Goal: Check status: Check status

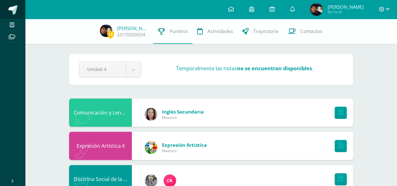
click at [24, 1] on link at bounding box center [12, 9] width 25 height 19
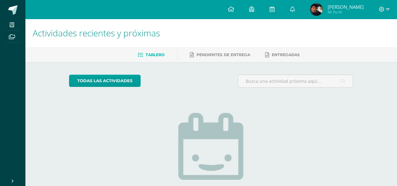
click at [350, 14] on span "Mi Perfil" at bounding box center [345, 11] width 36 height 5
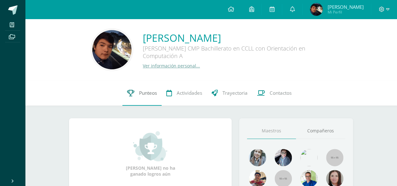
click at [140, 85] on link "Punteos" at bounding box center [141, 93] width 39 height 25
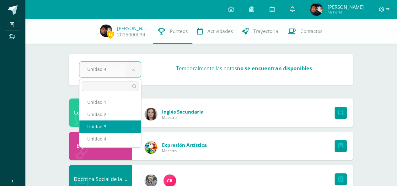
select select "Unidad 3"
